Goal: Find specific page/section: Find specific page/section

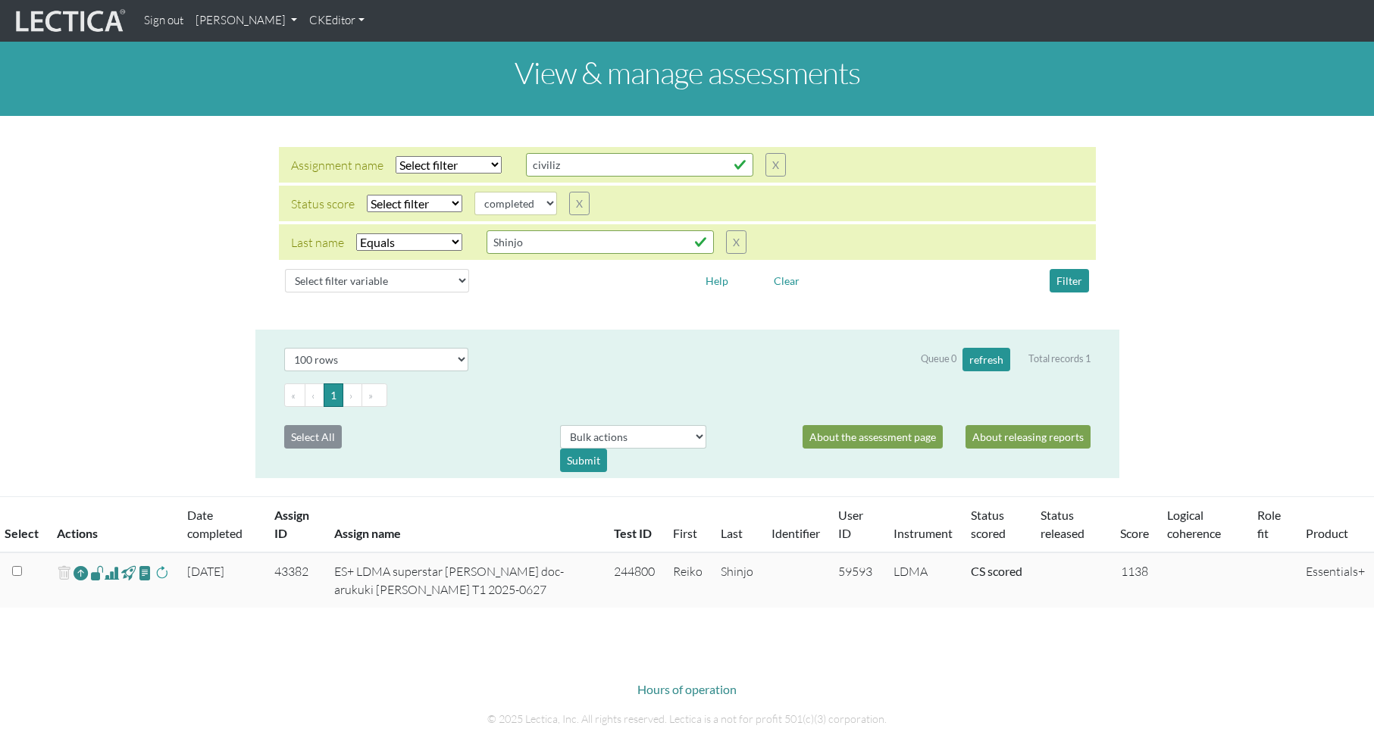
select select
select select "iexact"
select select "100"
click at [565, 159] on input "civiliz" at bounding box center [639, 164] width 227 height 23
drag, startPoint x: 568, startPoint y: 165, endPoint x: 512, endPoint y: 161, distance: 56.3
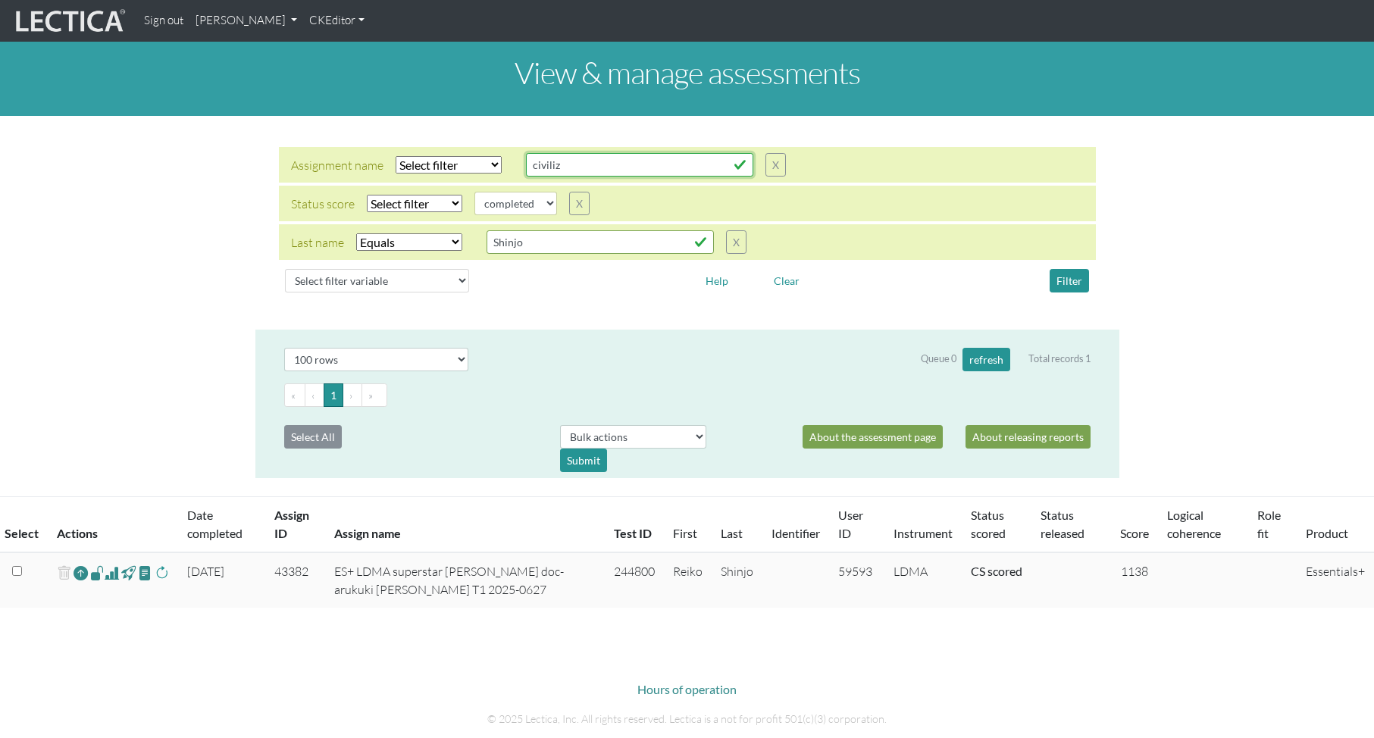
click at [512, 161] on div "Assignment name Select filter Equals Does not equal Contains Does not contain S…" at bounding box center [538, 164] width 495 height 23
drag, startPoint x: 589, startPoint y: 163, endPoint x: 497, endPoint y: 161, distance: 91.7
click at [497, 161] on div "Assignment name Select filter Equals Does not equal Contains Does not contain S…" at bounding box center [538, 164] width 495 height 23
click at [592, 157] on input "bgd" at bounding box center [639, 164] width 227 height 23
type input "BGD"
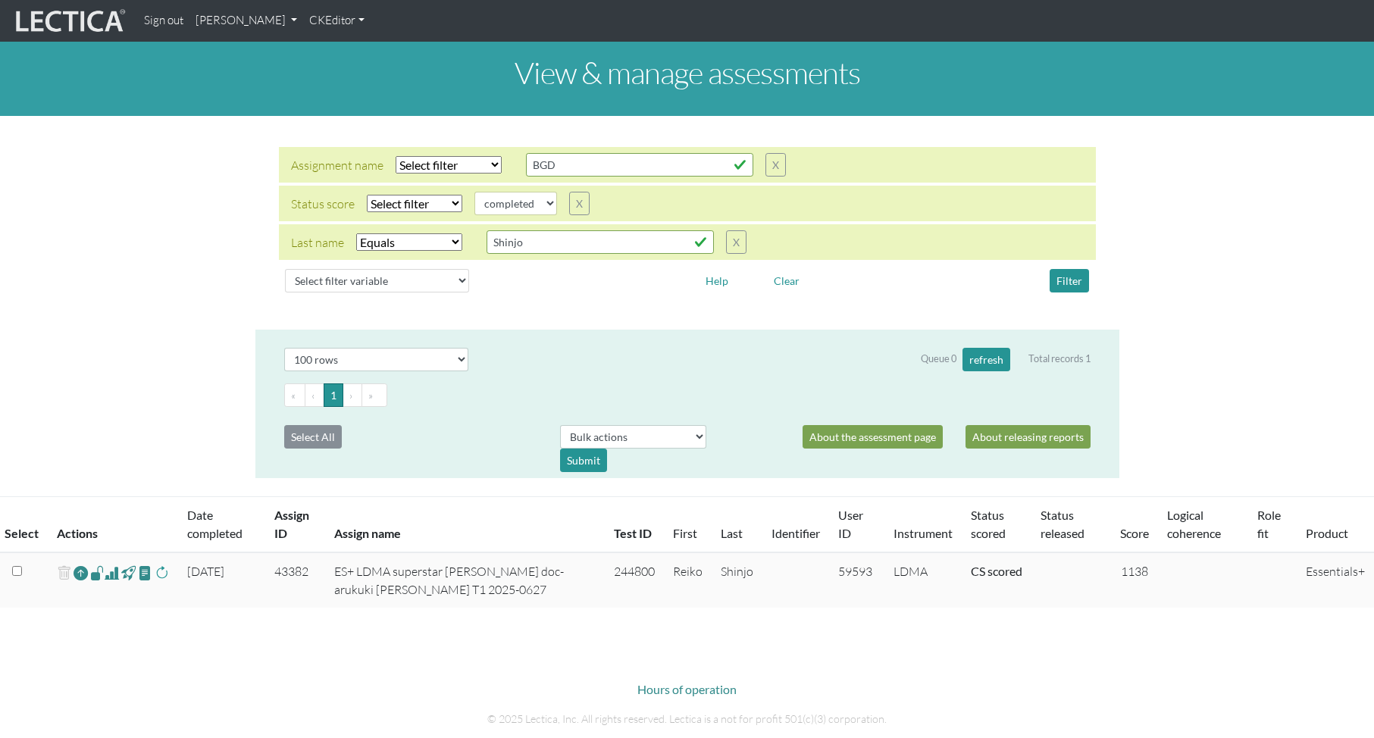
click at [436, 164] on select "Select filter Equals Does not equal Contains Does not contain Starts with Ends …" at bounding box center [449, 164] width 106 height 17
select select "icontains"
click at [396, 156] on select "Select filter Equals Does not equal Contains Does not contain Starts with Ends …" at bounding box center [449, 164] width 106 height 17
click at [1074, 277] on button "Filter" at bounding box center [1069, 280] width 39 height 23
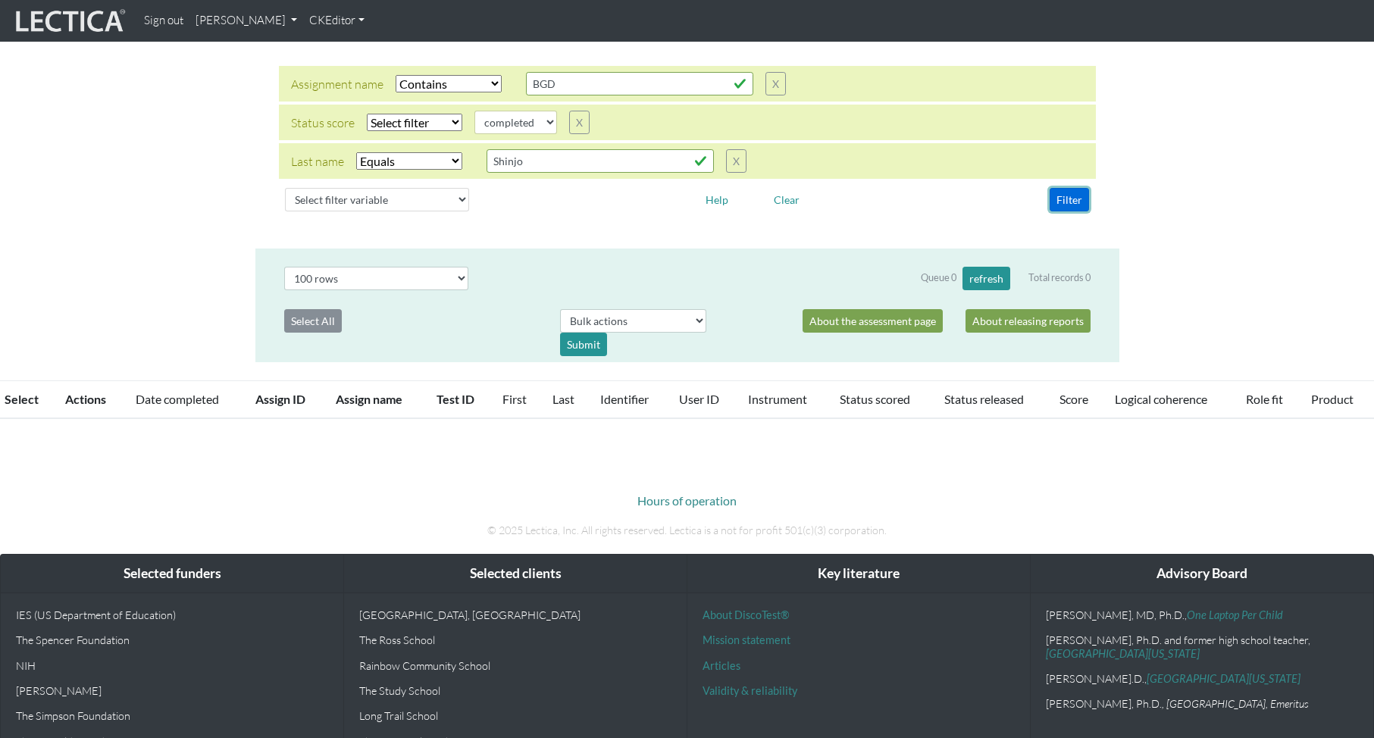
scroll to position [71, 0]
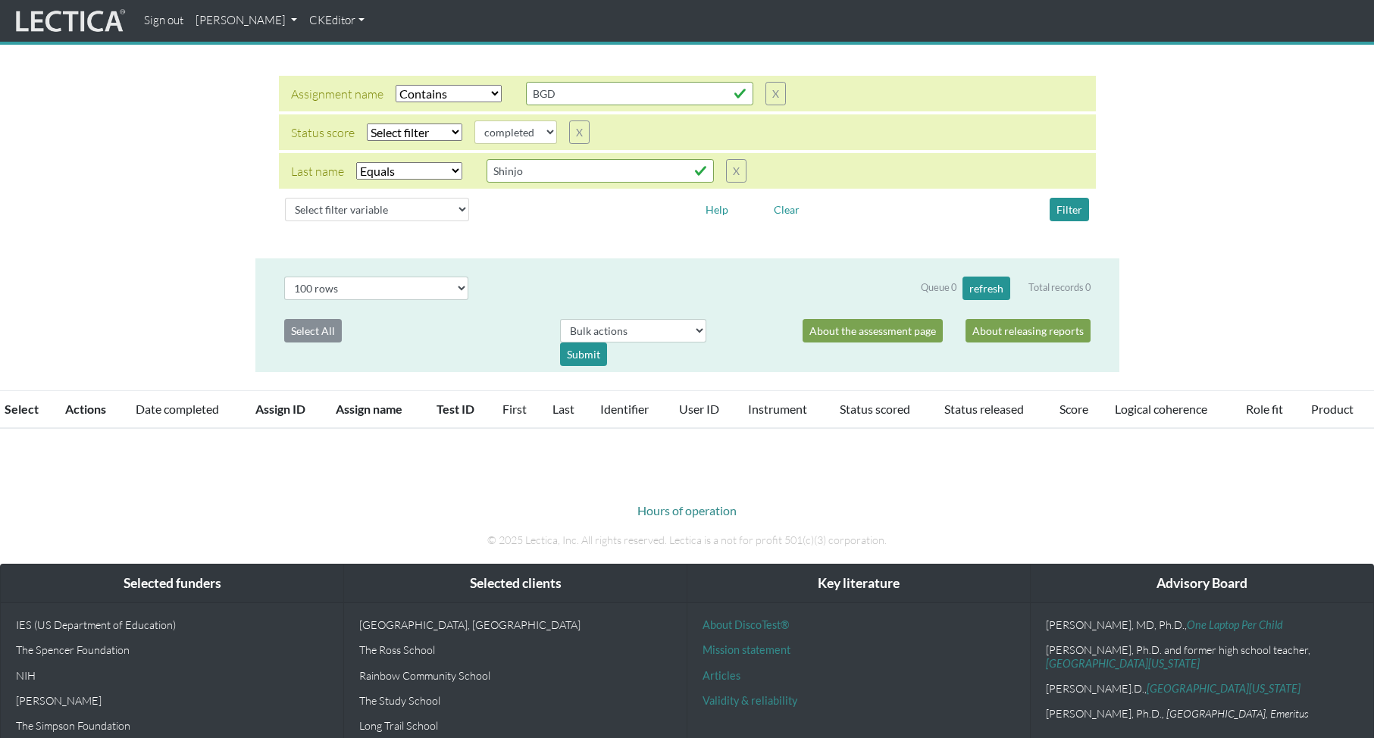
click at [396, 171] on select "Select filter Equals Does not equal Contains Does not contain Starts with Ends …" at bounding box center [409, 170] width 106 height 17
select select
click at [356, 162] on select "Select filter Equals Does not equal Contains Does not contain Starts with Ends …" at bounding box center [409, 170] width 106 height 17
click at [1063, 208] on button "Filter" at bounding box center [1069, 209] width 39 height 23
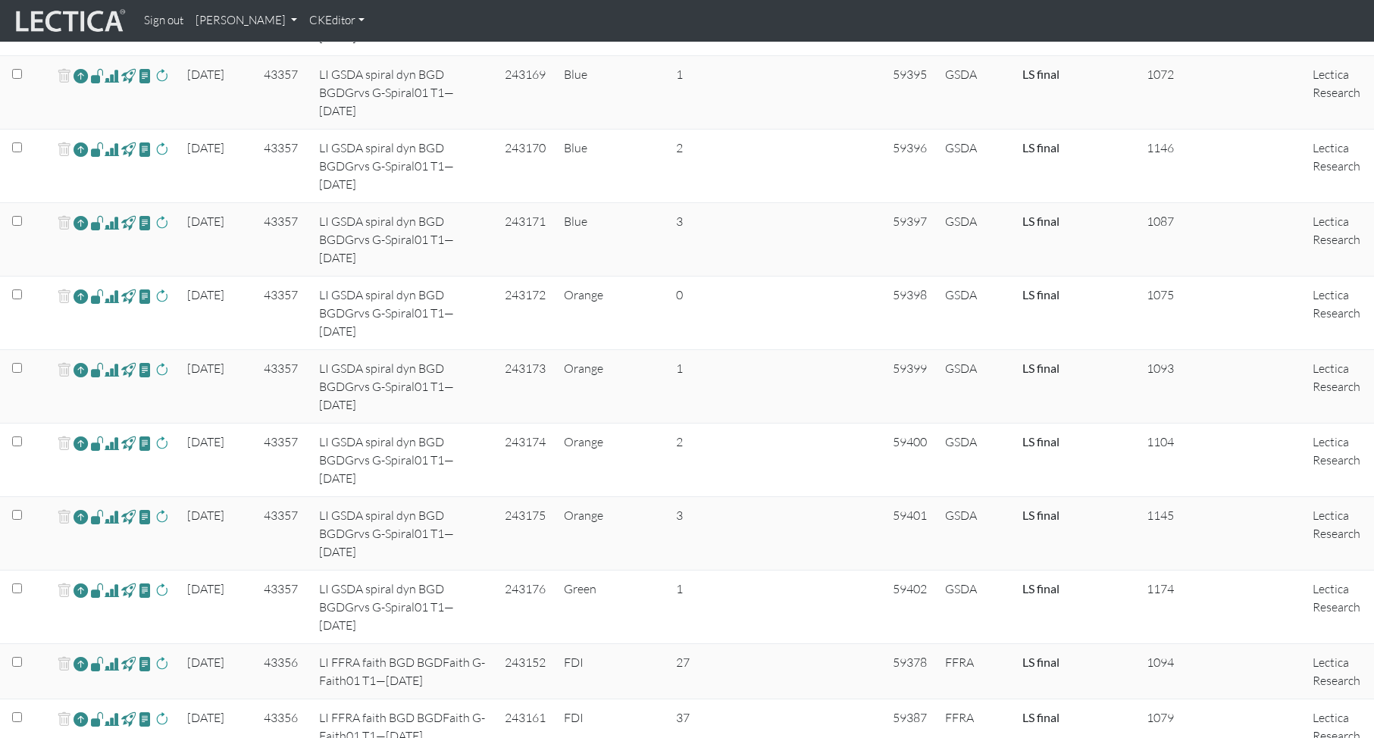
scroll to position [0, 0]
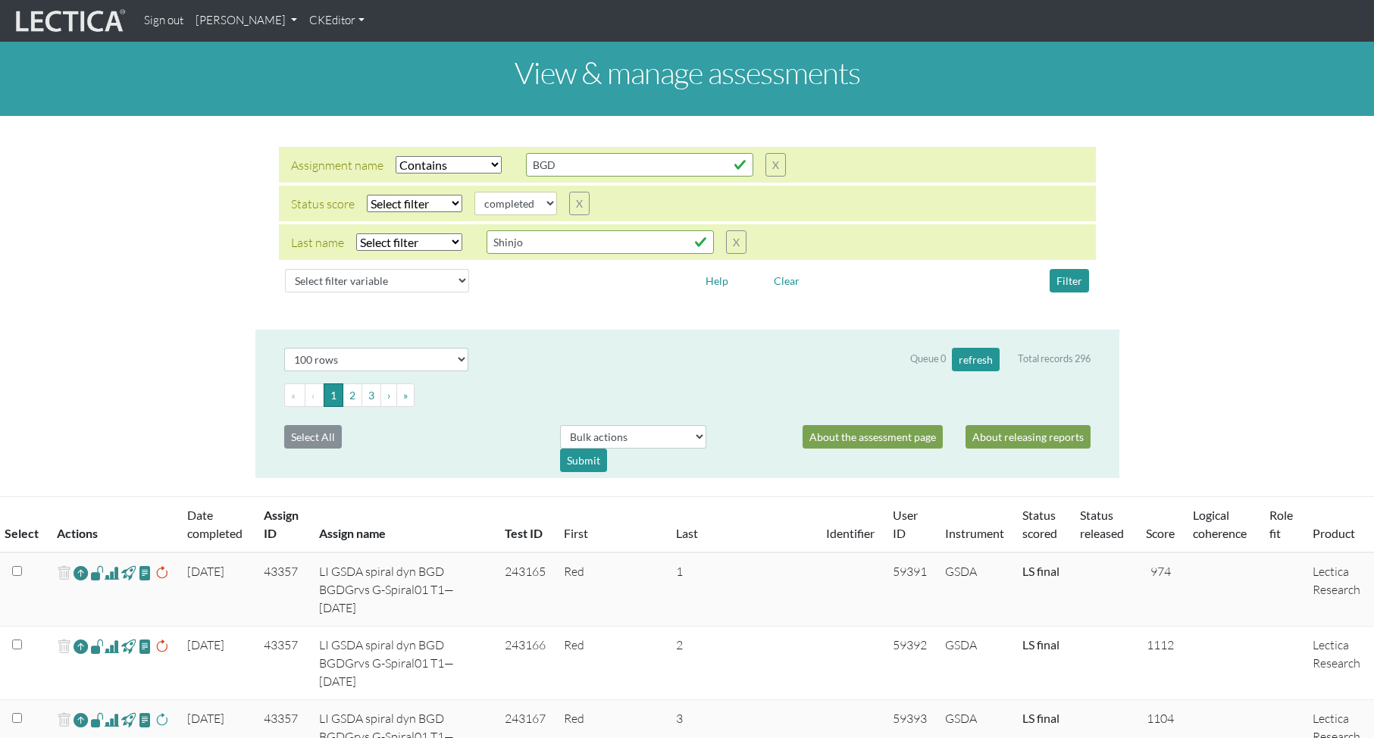
click at [408, 201] on select "Select filter Equals Does not equal" at bounding box center [414, 203] width 95 height 17
select select "iexact"
click at [367, 195] on select "Select filter Equals Does not equal" at bounding box center [414, 203] width 95 height 17
click at [543, 204] on select "completed created finalized_cs finalized_ls finalized_ss scored_cs started subm…" at bounding box center [515, 203] width 83 height 23
select select "scored_cs"
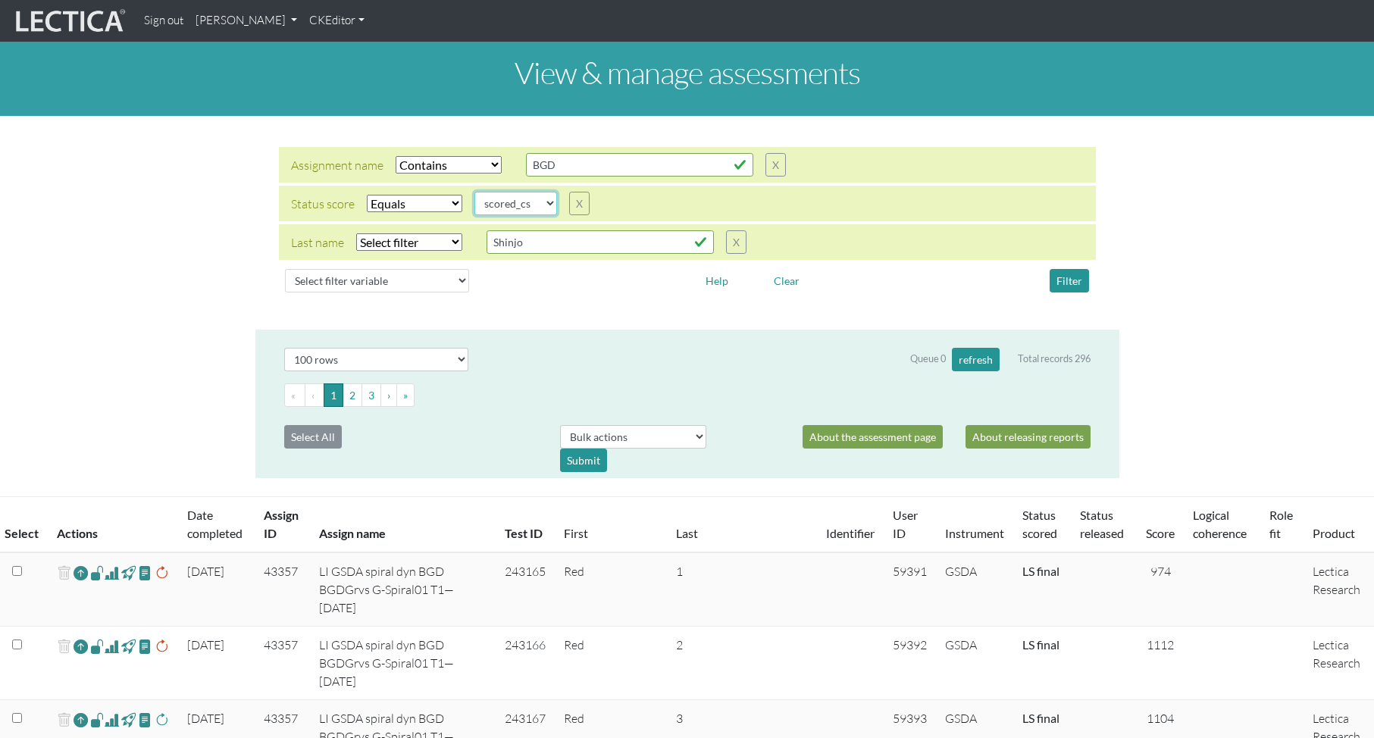
click at [474, 192] on select "completed created finalized_cs finalized_ls finalized_ss scored_cs started subm…" at bounding box center [515, 203] width 83 height 23
click at [1072, 274] on button "Filter" at bounding box center [1069, 280] width 39 height 23
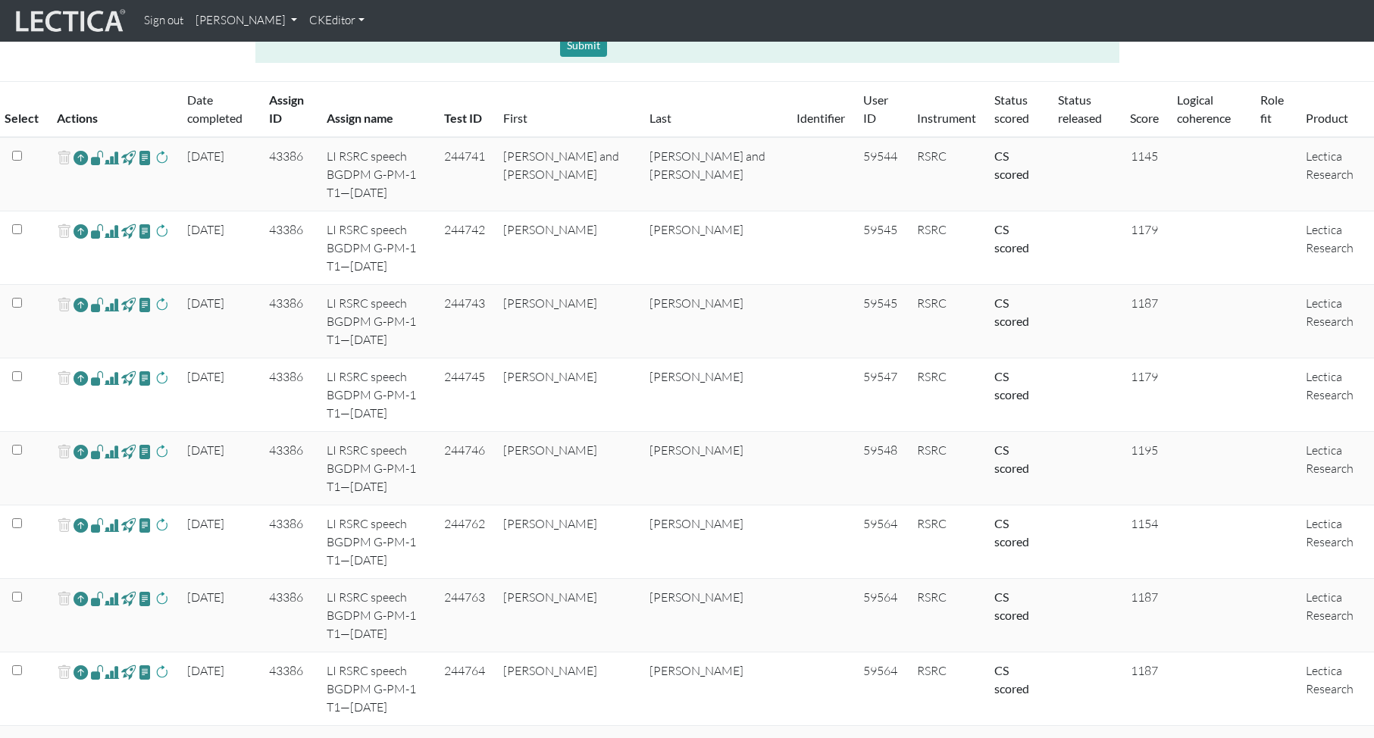
scroll to position [409, 0]
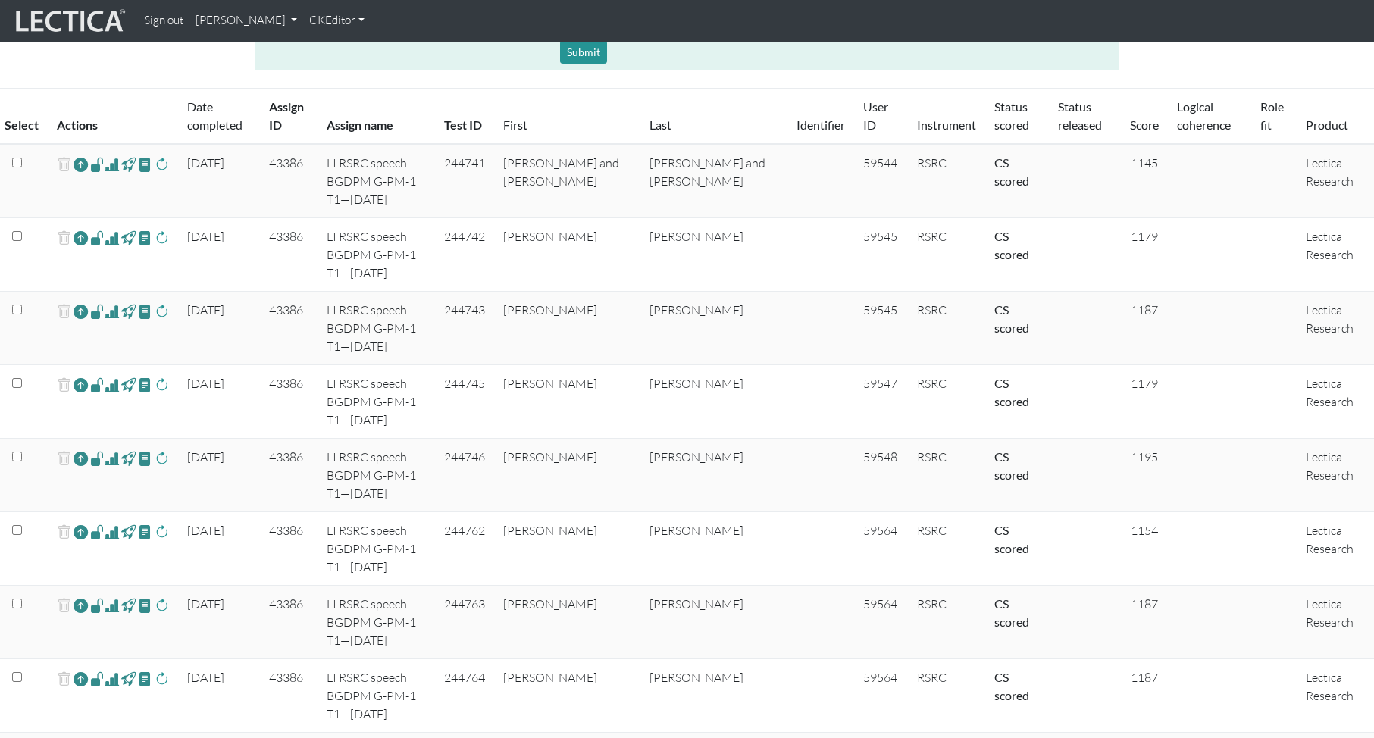
click at [1130, 127] on link "Score" at bounding box center [1144, 124] width 29 height 14
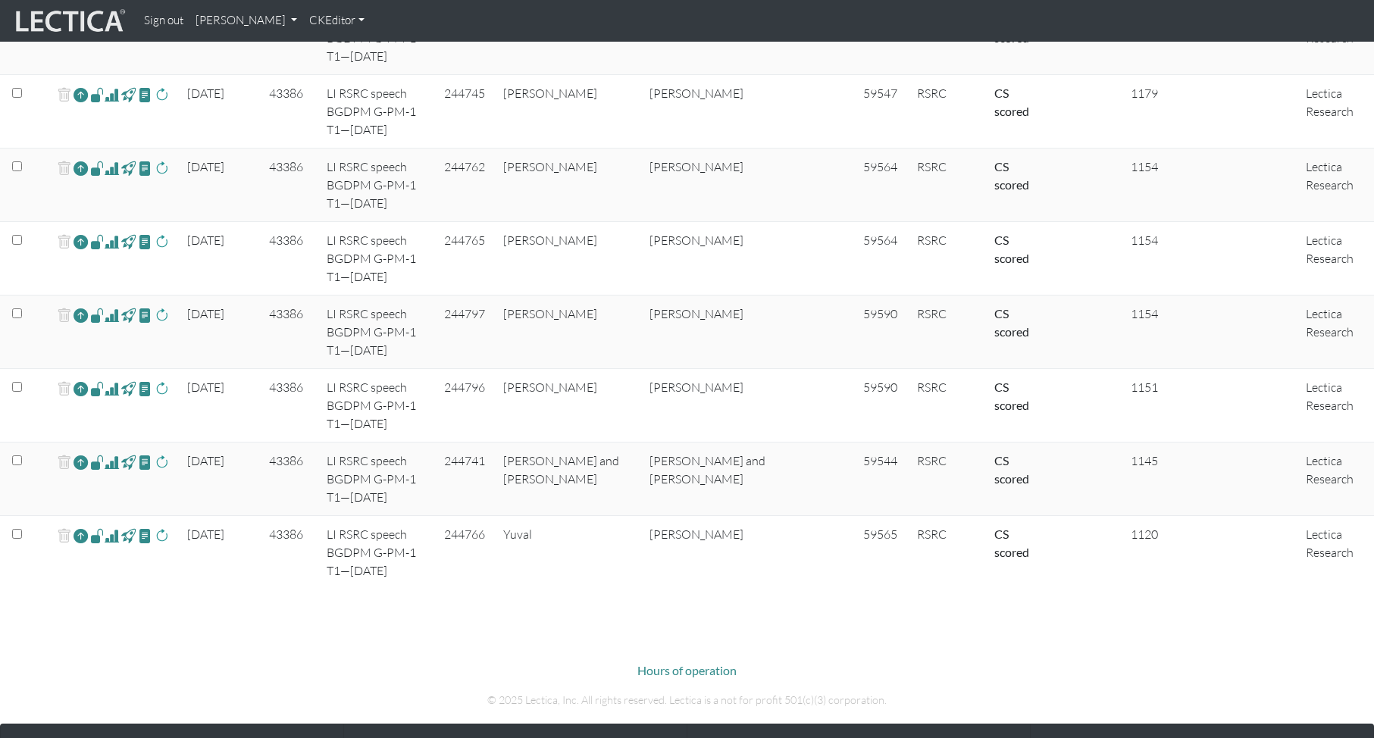
scroll to position [843, 0]
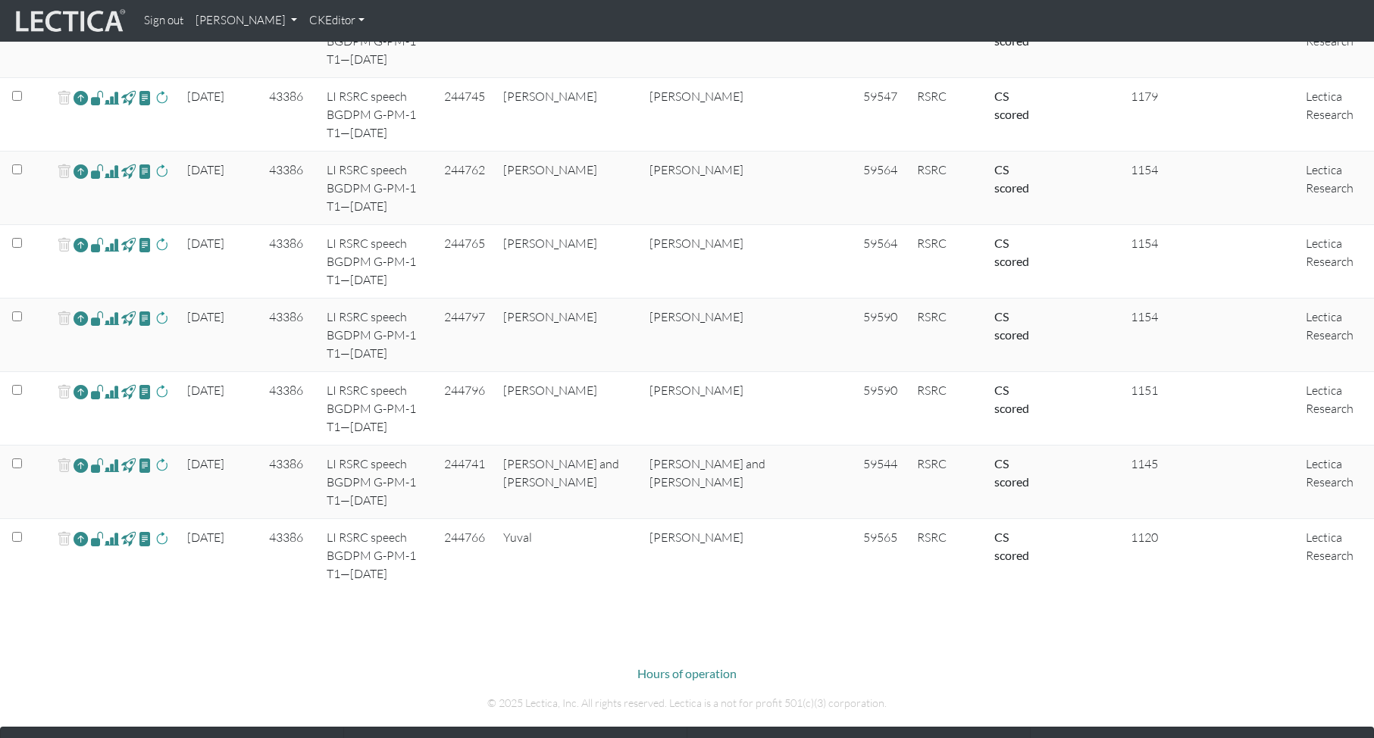
click at [112, 530] on span at bounding box center [112, 539] width 14 height 18
click at [111, 383] on span at bounding box center [112, 392] width 14 height 18
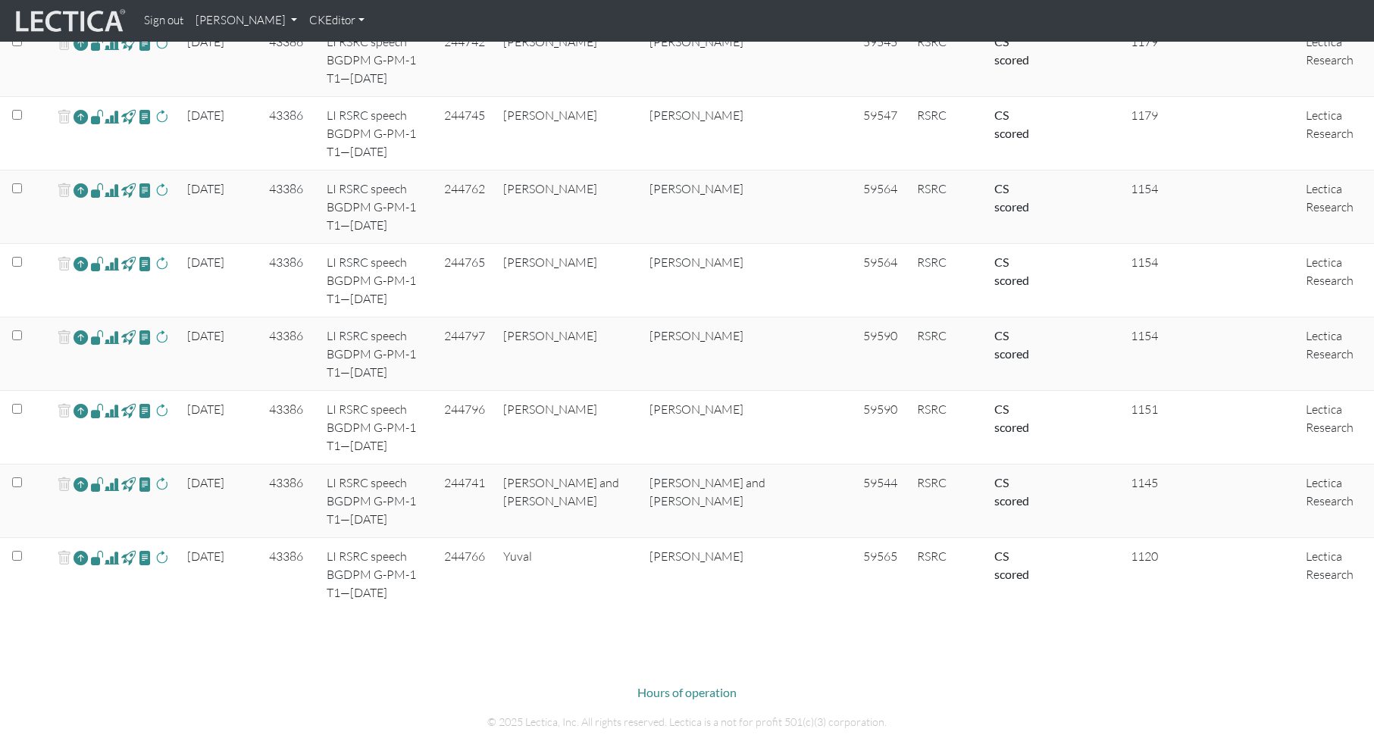
scroll to position [823, 0]
click at [110, 476] on span at bounding box center [112, 485] width 14 height 18
